Goal: Information Seeking & Learning: Check status

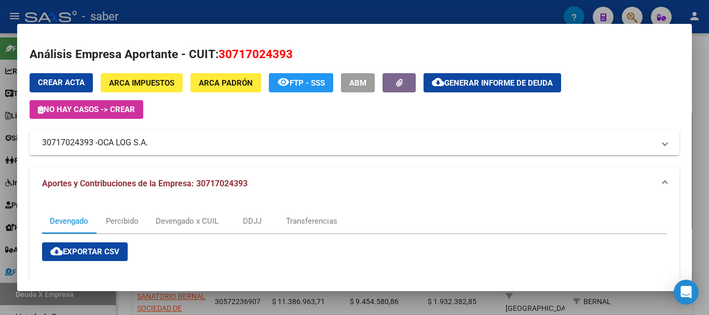
scroll to position [2, 0]
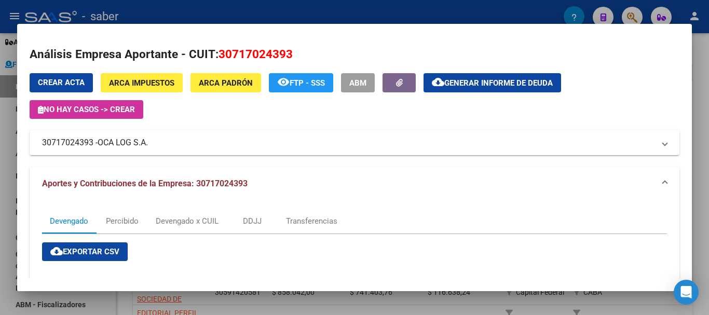
click at [9, 185] on div at bounding box center [354, 157] width 709 height 315
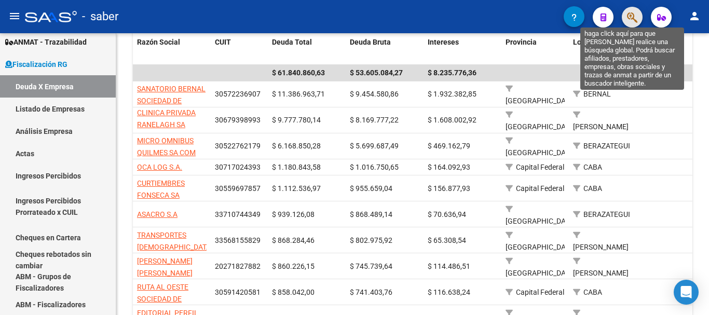
drag, startPoint x: 635, startPoint y: 14, endPoint x: 626, endPoint y: 16, distance: 9.6
click at [626, 16] on button "button" at bounding box center [632, 17] width 21 height 21
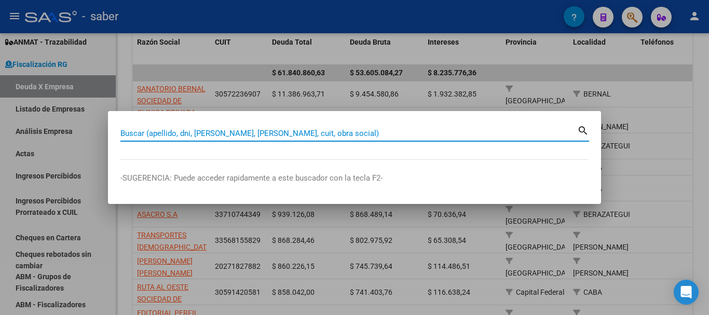
click at [196, 130] on input "Buscar (apellido, dni, [PERSON_NAME], [PERSON_NAME], cuit, obra social)" at bounding box center [348, 133] width 457 height 9
paste input "27396581642"
type input "27396581642"
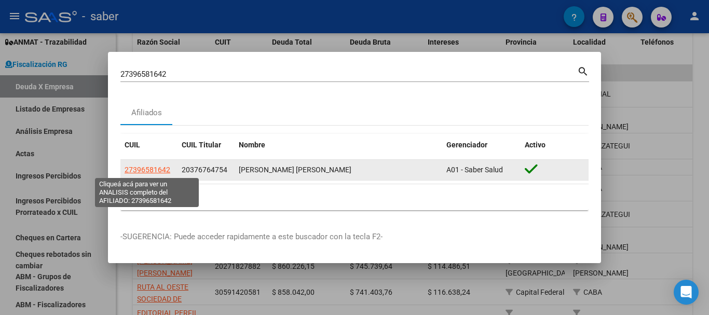
click at [148, 169] on span "27396581642" at bounding box center [148, 170] width 46 height 8
type textarea "27396581642"
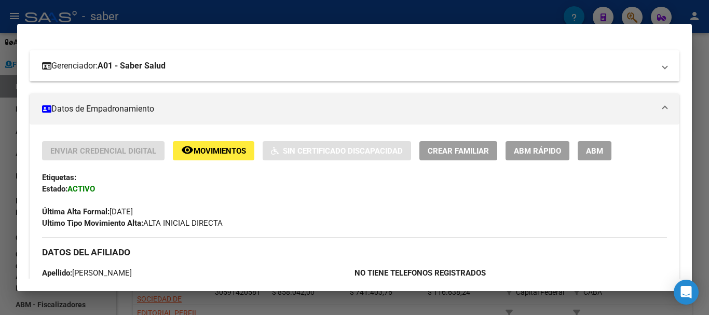
scroll to position [156, 0]
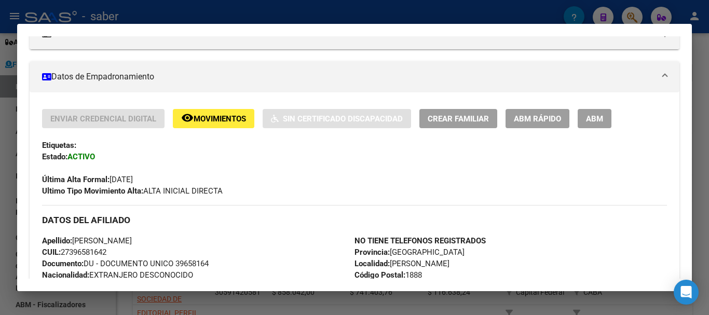
click at [535, 120] on span "ABM Rápido" at bounding box center [537, 118] width 47 height 9
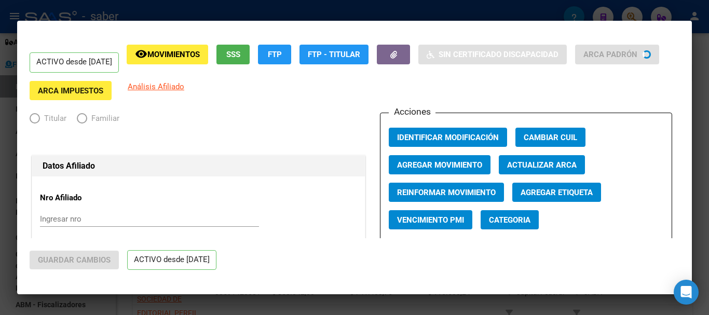
radio input "true"
type input "30-99900445-4"
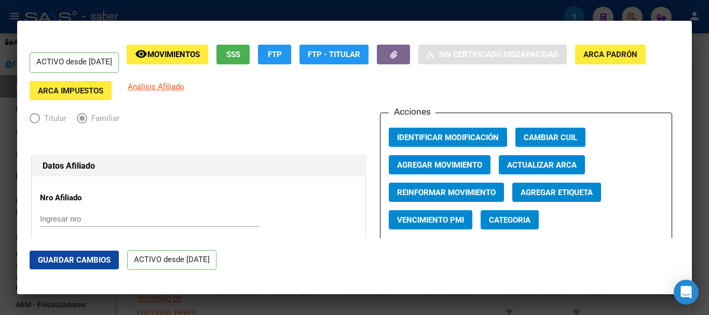
click at [435, 167] on span "Agregar Movimiento" at bounding box center [439, 164] width 85 height 9
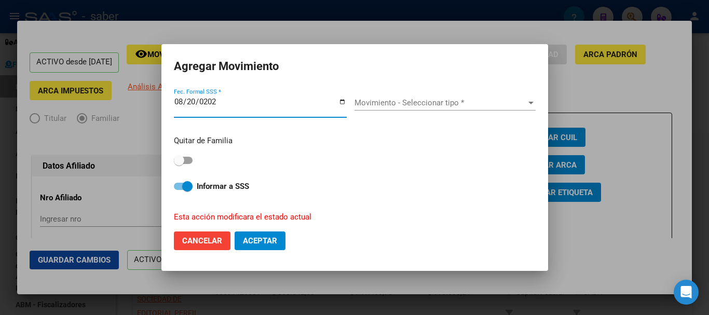
type input "[DATE]"
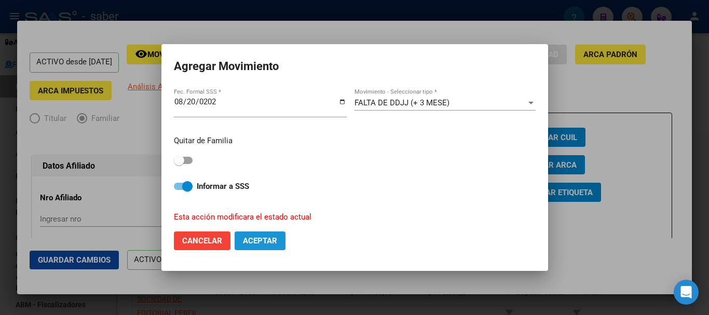
click at [259, 240] on span "Aceptar" at bounding box center [260, 240] width 34 height 9
checkbox input "false"
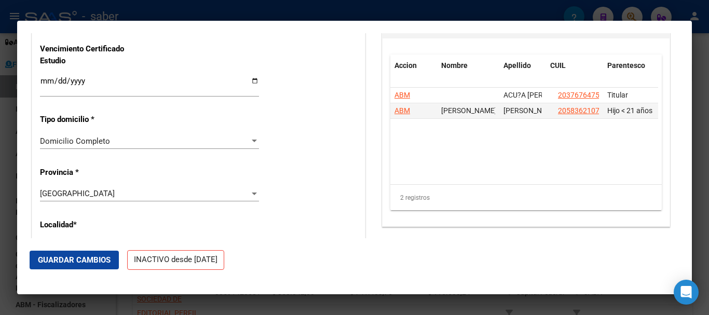
scroll to position [882, 0]
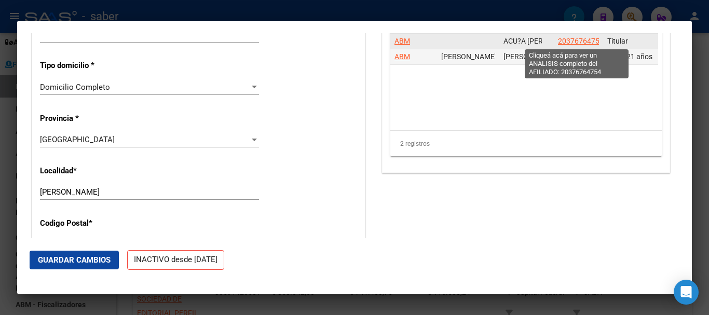
click at [565, 38] on span "20376764754" at bounding box center [581, 41] width 46 height 8
type textarea "20376764754"
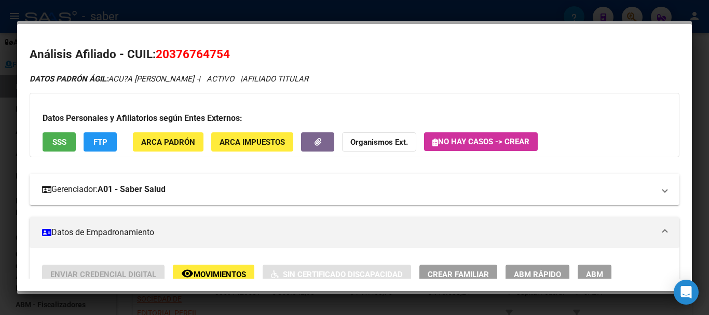
scroll to position [52, 0]
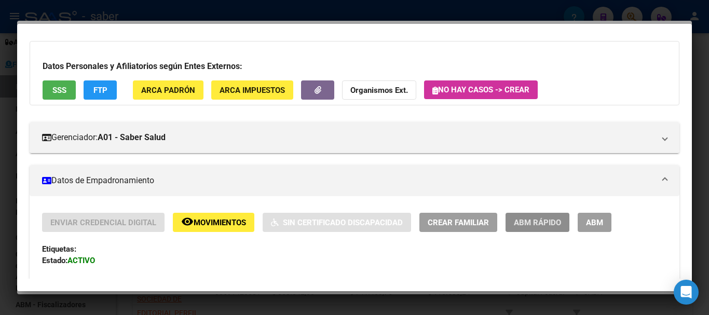
click at [530, 224] on span "ABM Rápido" at bounding box center [537, 222] width 47 height 9
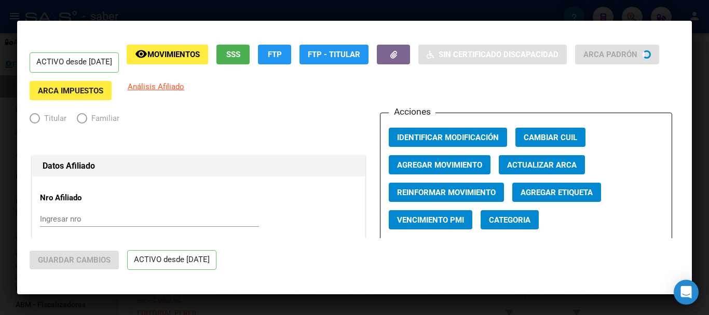
radio input "true"
type input "30-99900445-4"
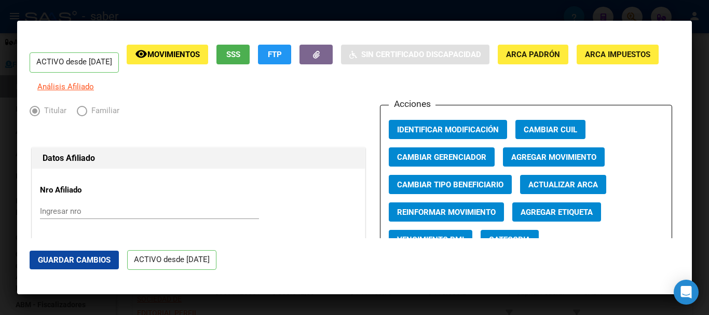
click at [580, 162] on span "Agregar Movimiento" at bounding box center [553, 157] width 85 height 9
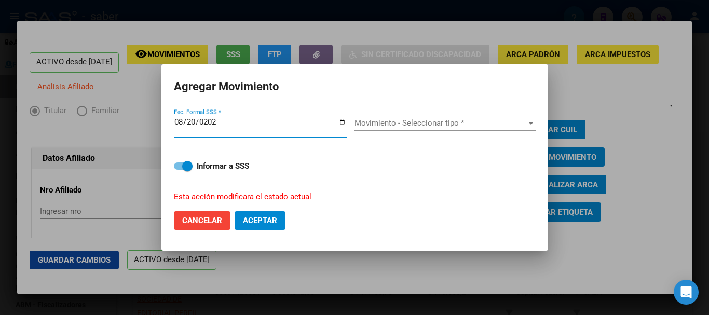
type input "[DATE]"
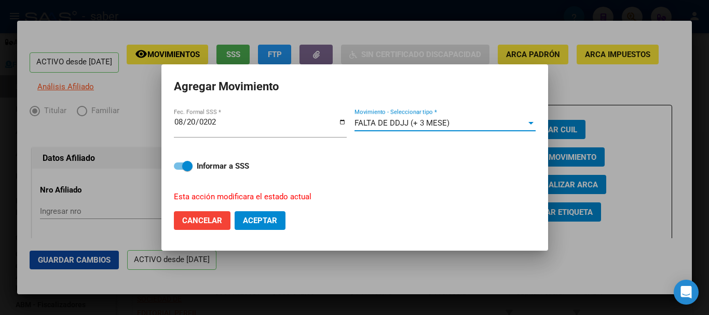
click at [261, 215] on button "Aceptar" at bounding box center [260, 220] width 51 height 19
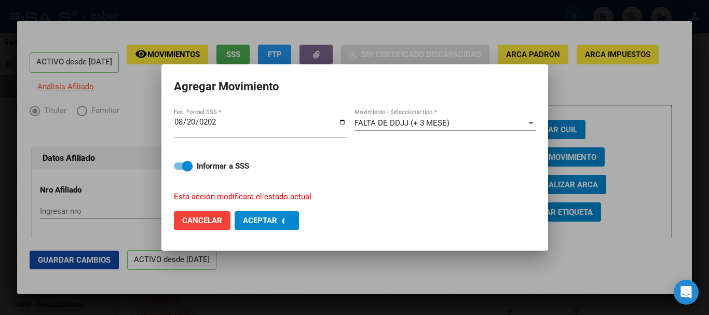
checkbox input "false"
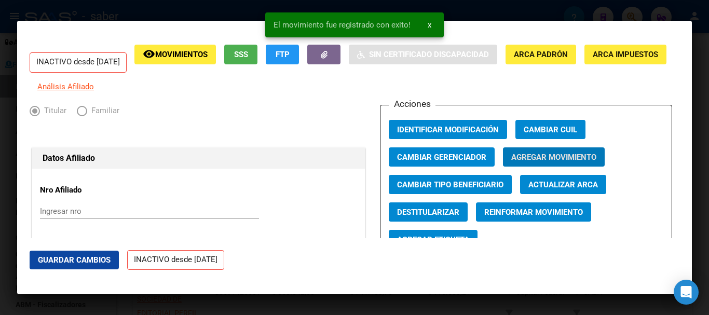
click at [202, 302] on div at bounding box center [354, 157] width 709 height 315
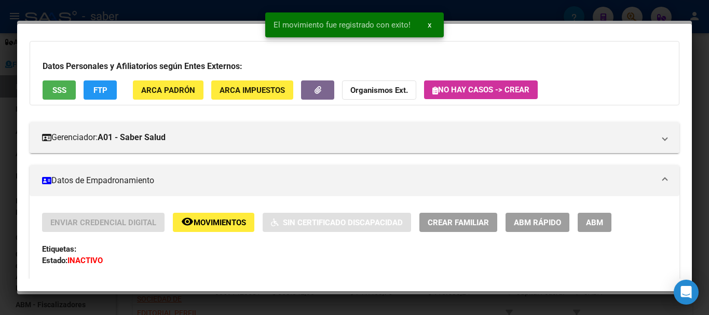
click at [202, 302] on div at bounding box center [354, 157] width 709 height 315
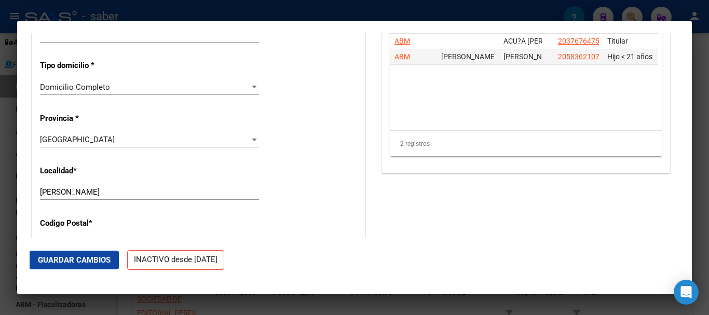
click at [202, 302] on div at bounding box center [354, 157] width 709 height 315
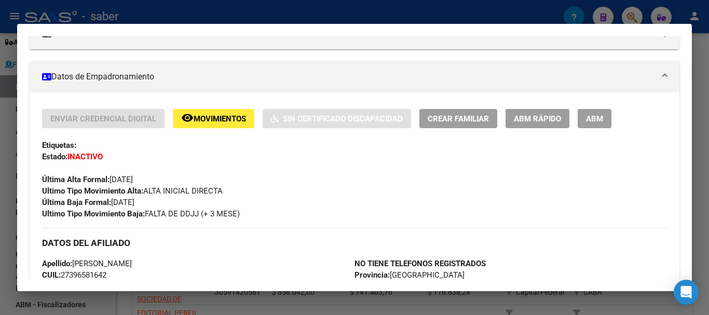
click at [0, 133] on div at bounding box center [354, 157] width 709 height 315
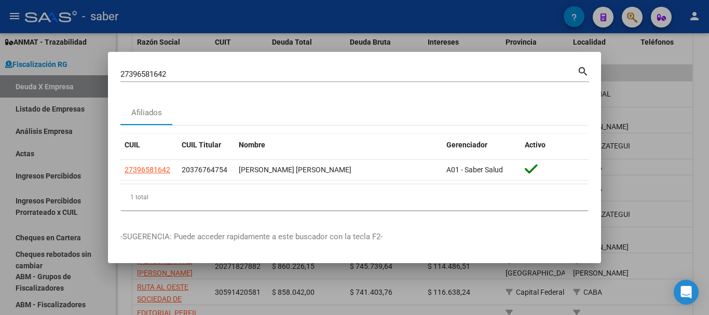
click at [137, 71] on input "27396581642" at bounding box center [348, 74] width 457 height 9
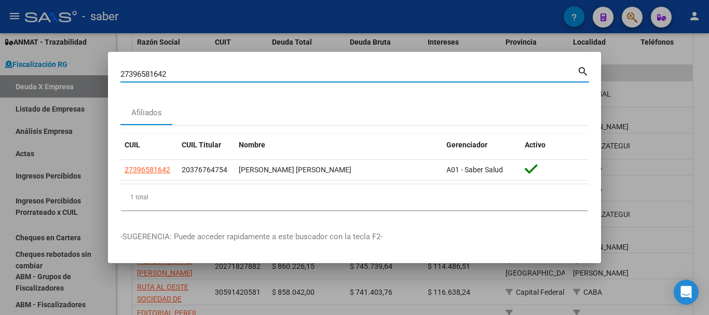
click at [137, 71] on input "27396581642" at bounding box center [348, 74] width 457 height 9
paste input "3237660609"
type input "23237660609"
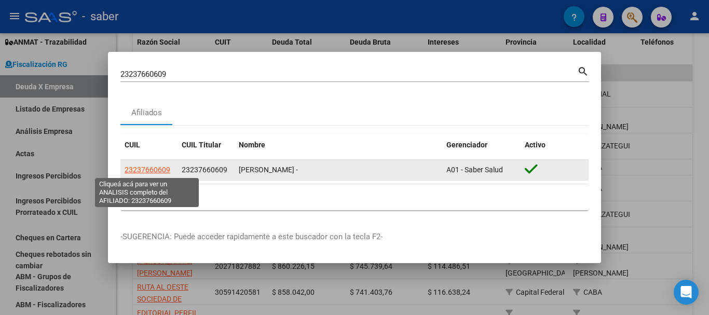
click at [143, 171] on span "23237660609" at bounding box center [148, 170] width 46 height 8
type textarea "23237660609"
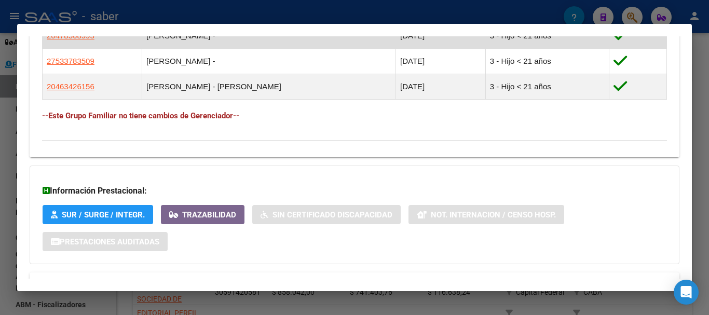
scroll to position [660, 0]
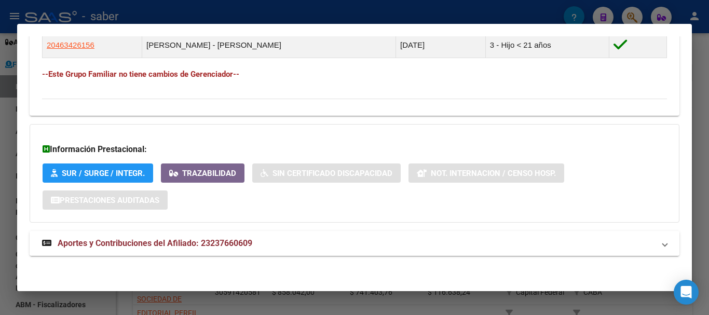
click at [198, 248] on span "Aportes y Contribuciones del Afiliado: 23237660609" at bounding box center [155, 243] width 195 height 10
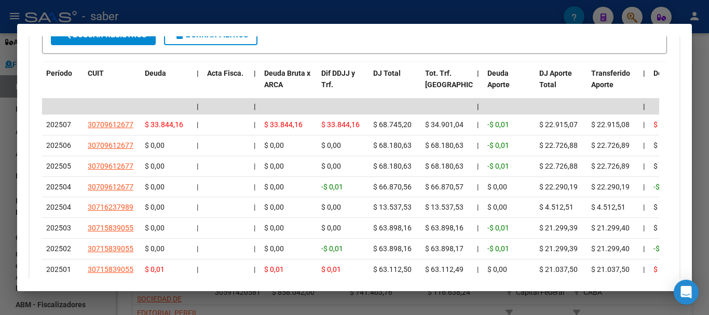
scroll to position [1075, 0]
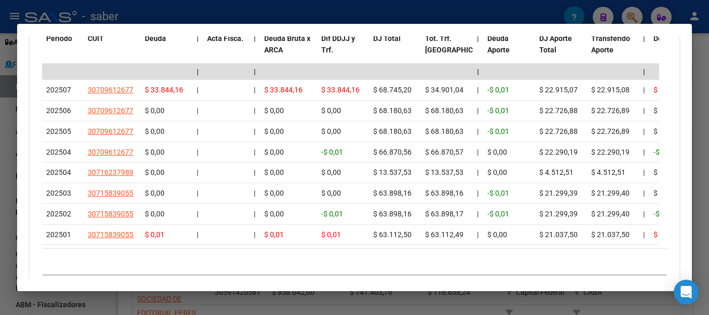
click at [179, 247] on datatable-selection "| | | | | | | | | | | | | 202507 30709612677 $ 33.844,16 | | $ 33.844,16 $ 33.8…" at bounding box center [350, 242] width 617 height 9
click at [1, 269] on div at bounding box center [354, 157] width 709 height 315
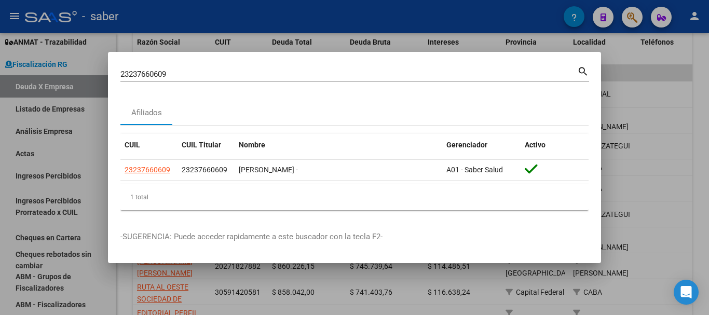
click at [0, 158] on div at bounding box center [354, 157] width 709 height 315
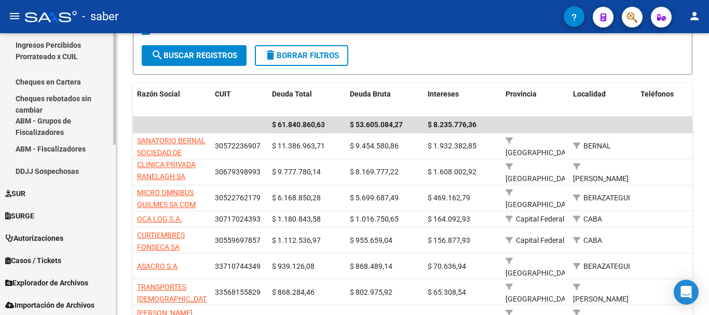
scroll to position [431, 0]
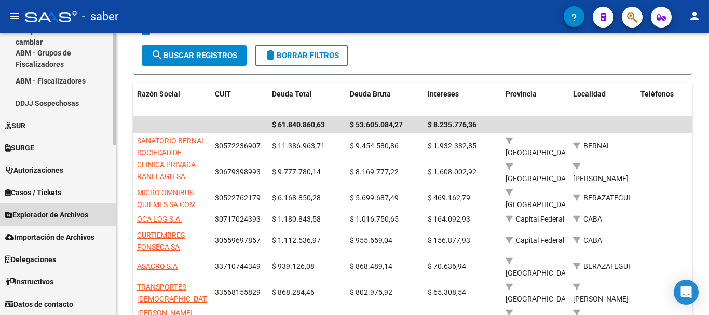
click at [54, 215] on span "Explorador de Archivos" at bounding box center [46, 214] width 83 height 11
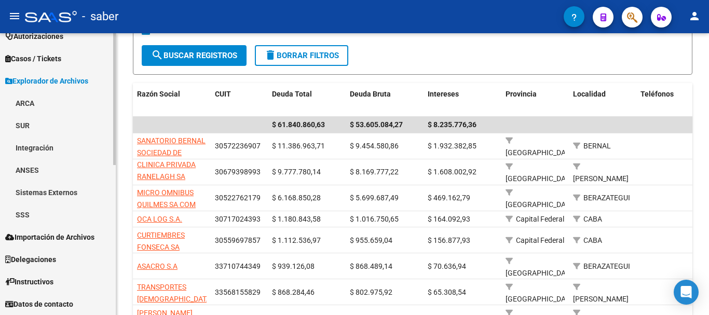
scroll to position [303, 0]
click at [61, 236] on span "Importación de Archivos" at bounding box center [49, 236] width 89 height 11
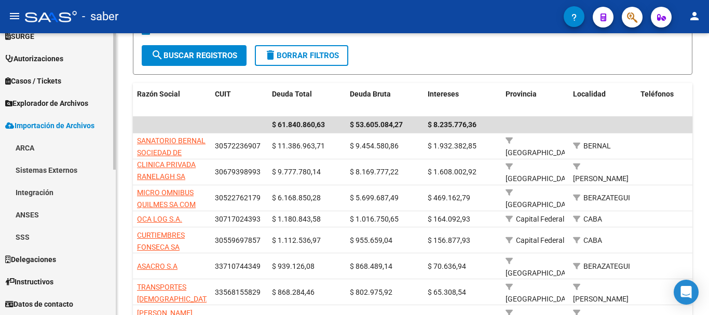
scroll to position [280, 0]
